Goal: Transaction & Acquisition: Purchase product/service

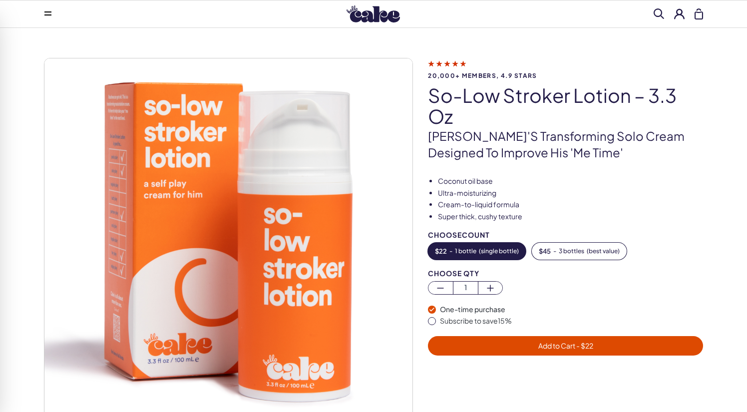
scroll to position [23, 0]
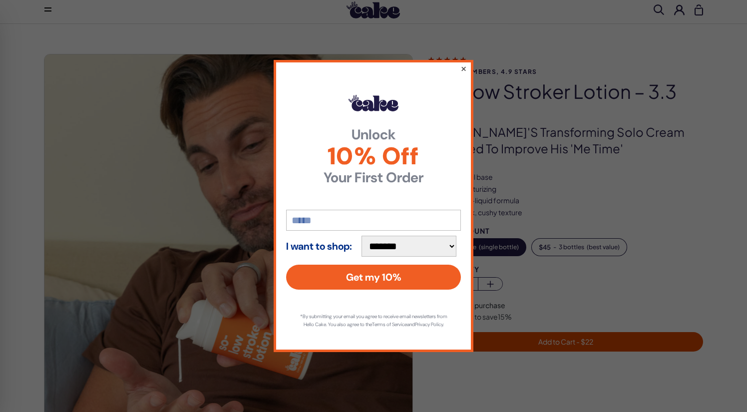
click at [464, 66] on button "×" at bounding box center [463, 68] width 6 height 12
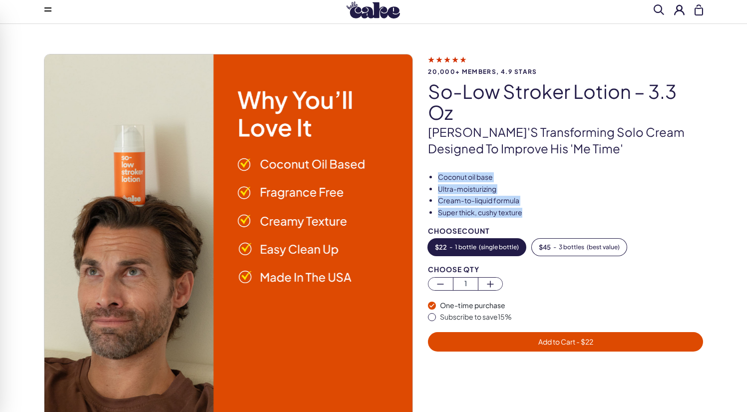
drag, startPoint x: 534, startPoint y: 209, endPoint x: 431, endPoint y: 168, distance: 110.4
click at [431, 168] on div "20,000+ members, 4.9 stars So-Low Stroker Lotion – 3.3 oz Cake's transforming s…" at bounding box center [373, 249] width 659 height 390
copy ul "Coconut oil base Ultra-moisturizing Cream-to-liquid formula Super thick, cushy …"
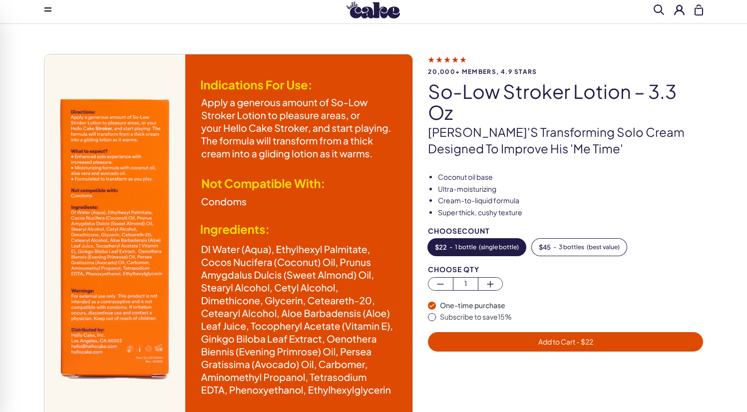
click at [635, 155] on p "Cake's transforming solo cream designed to improve his 'me time'" at bounding box center [565, 140] width 275 height 33
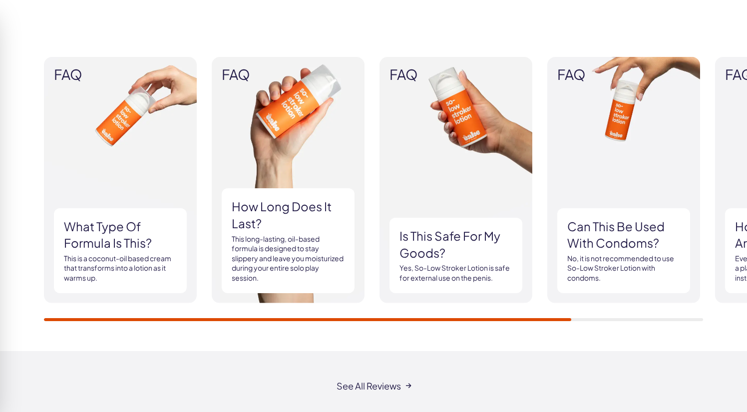
scroll to position [932, 0]
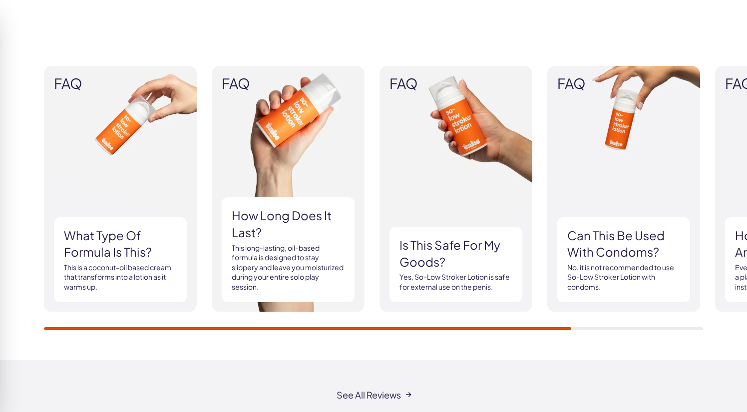
drag, startPoint x: 566, startPoint y: 324, endPoint x: 606, endPoint y: 324, distance: 39.4
click at [606, 324] on div "FAQ What type of formula is this? This is a coconut-oil based cream that transf…" at bounding box center [373, 198] width 659 height 264
drag, startPoint x: 561, startPoint y: 325, endPoint x: 616, endPoint y: 322, distance: 55.0
click at [613, 324] on div "FAQ What type of formula is this? This is a coconut-oil based cream that transf…" at bounding box center [373, 198] width 659 height 264
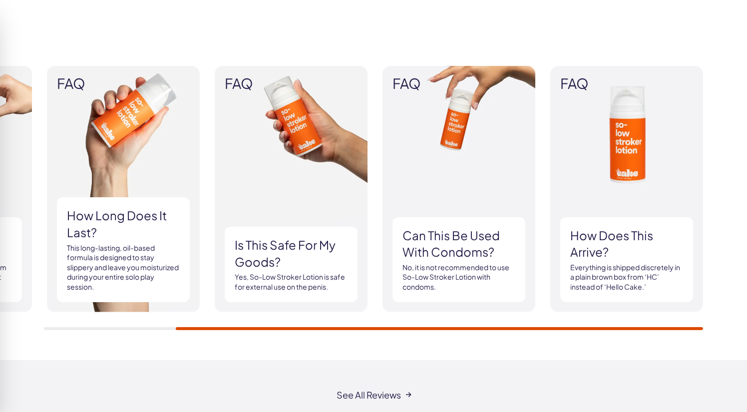
click at [727, 325] on div "FAQ What type of formula is this? This is a coconut-oil based cream that transf…" at bounding box center [373, 198] width 719 height 264
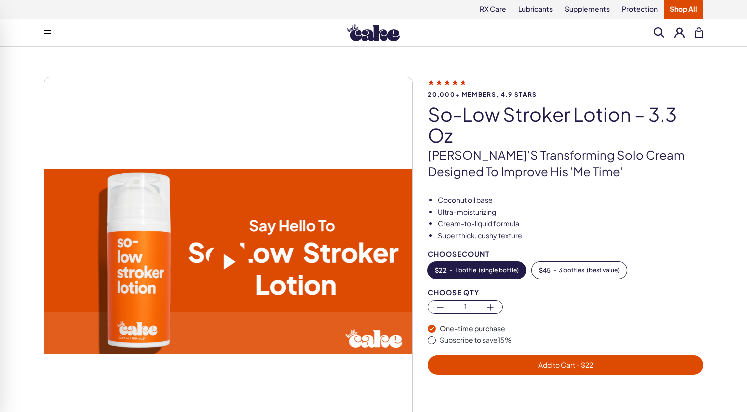
scroll to position [0, 0]
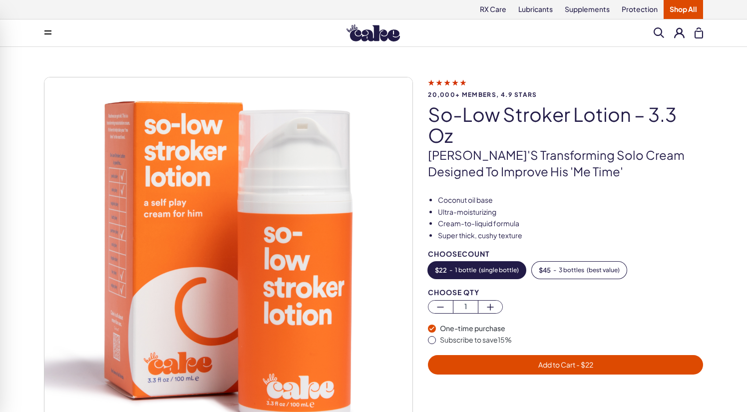
click at [375, 35] on img at bounding box center [372, 32] width 53 height 17
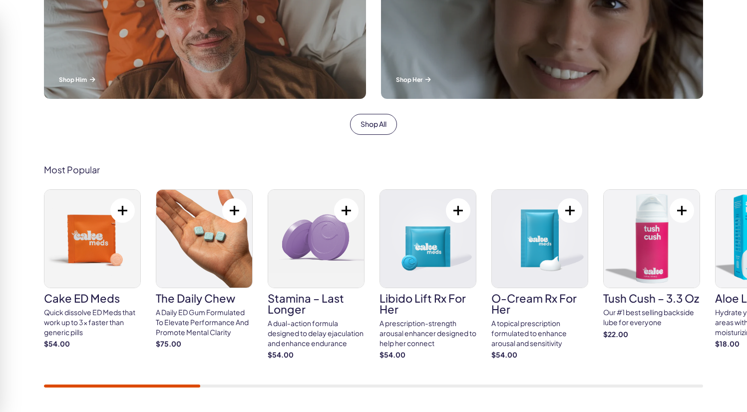
scroll to position [471, 0]
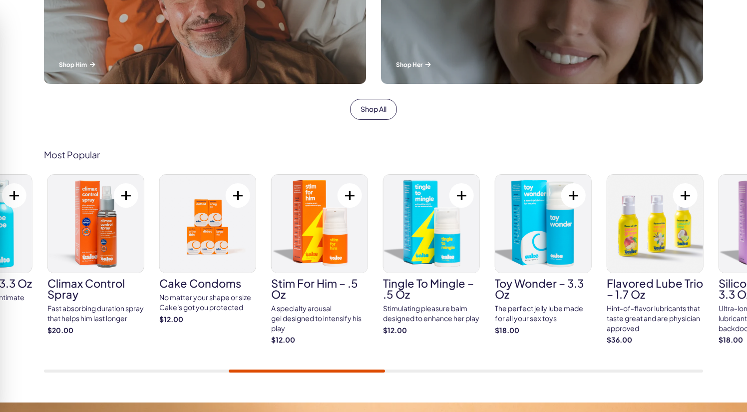
click at [381, 399] on div "Most Popular Cake ED Meds Quick dissolve ED Meds that work up to 3x faster than…" at bounding box center [373, 261] width 747 height 283
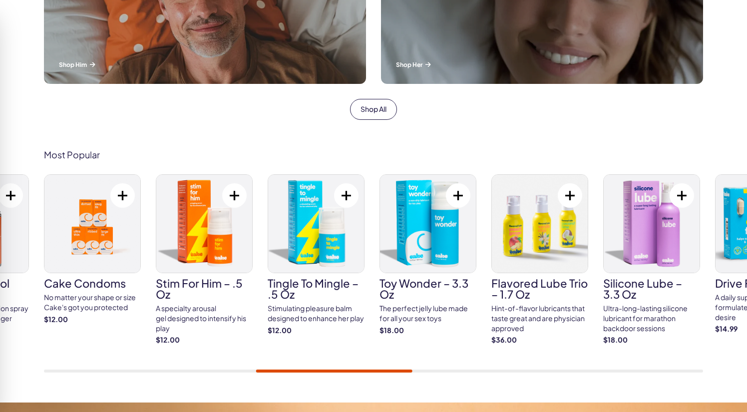
click at [235, 226] on img at bounding box center [204, 224] width 96 height 98
